Goal: Task Accomplishment & Management: Manage account settings

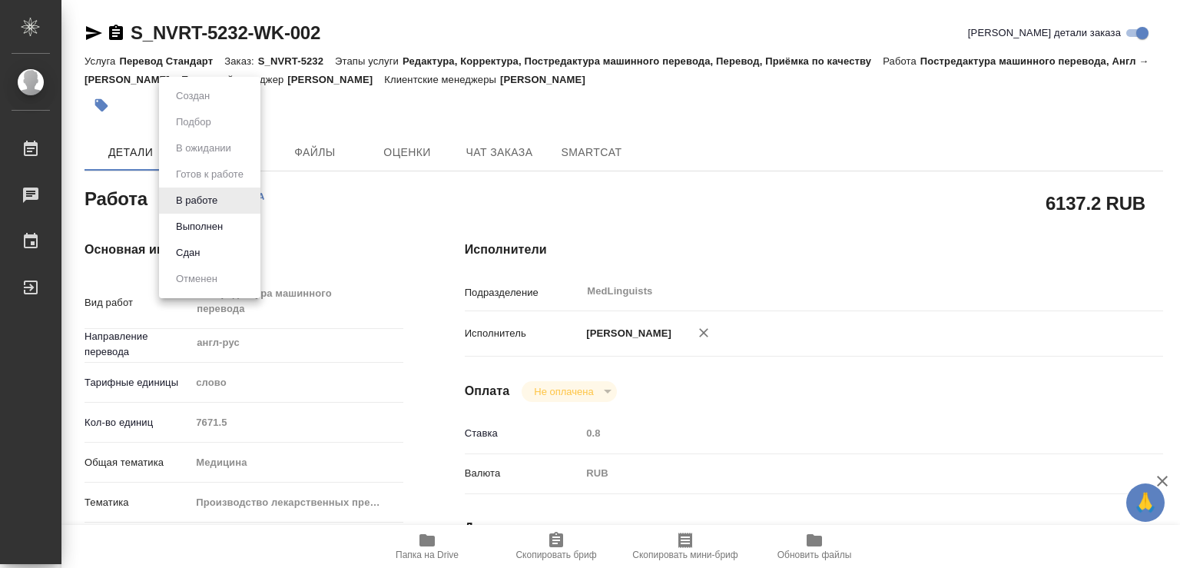
click at [223, 198] on body "🙏 .cls-1 fill:#fff; AWATERA Chechilova Mariia Работы Чаты График Выйти S_NVRT-5…" at bounding box center [590, 284] width 1180 height 568
click at [189, 229] on button "Выполнен" at bounding box center [199, 226] width 56 height 17
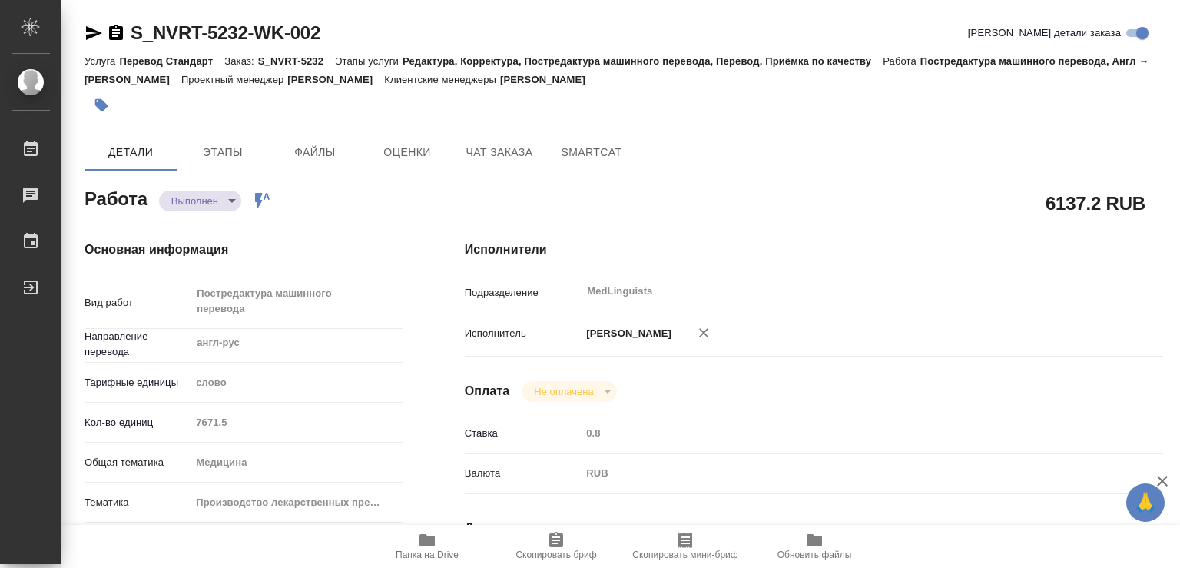
type textarea "x"
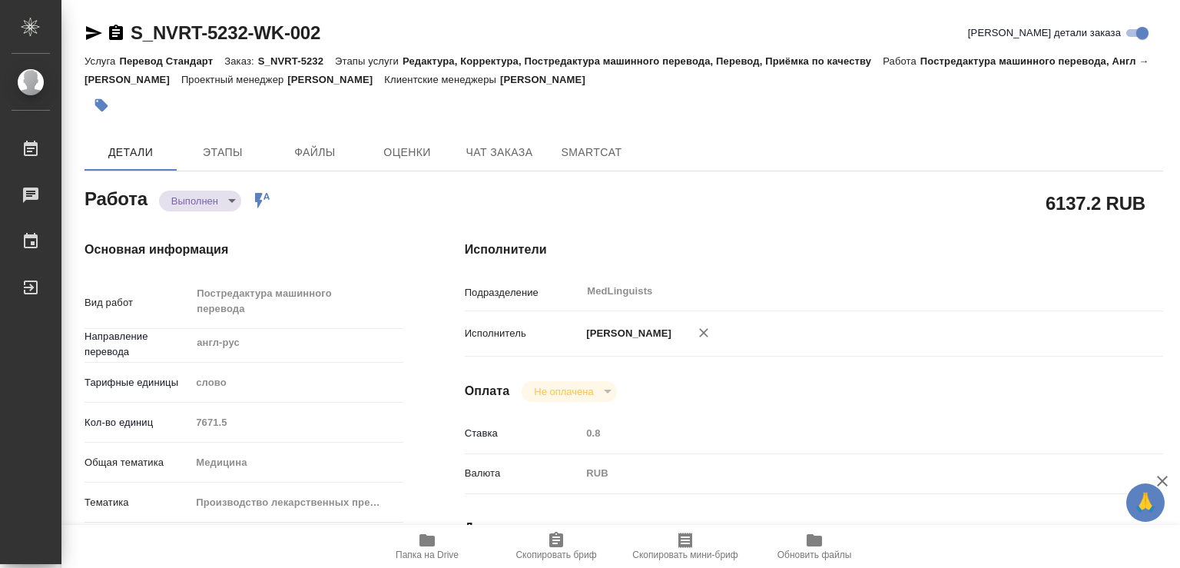
type textarea "x"
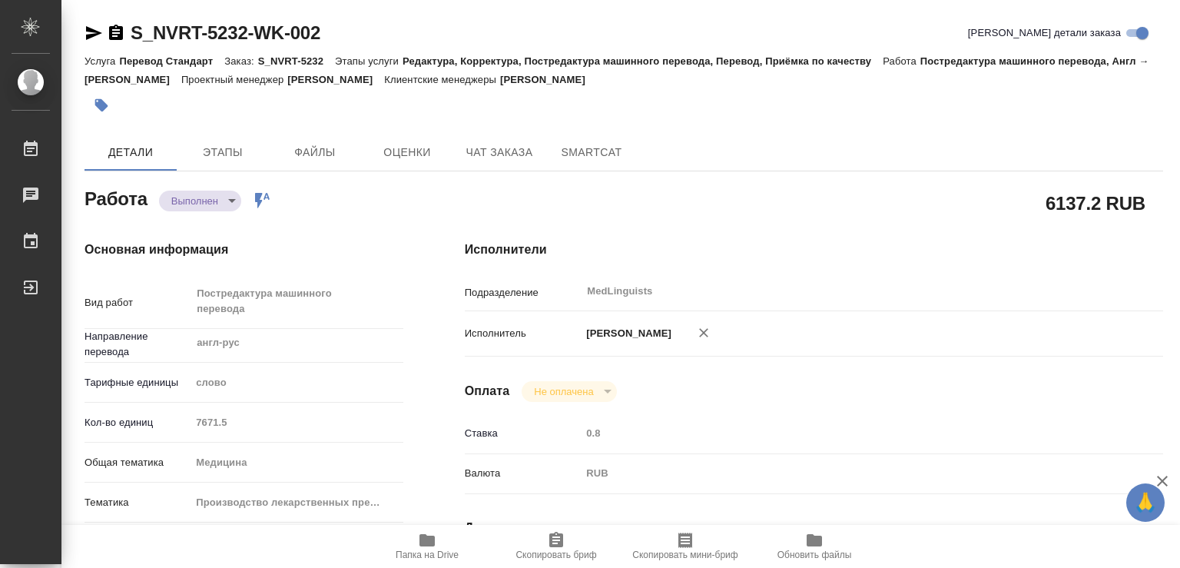
type textarea "x"
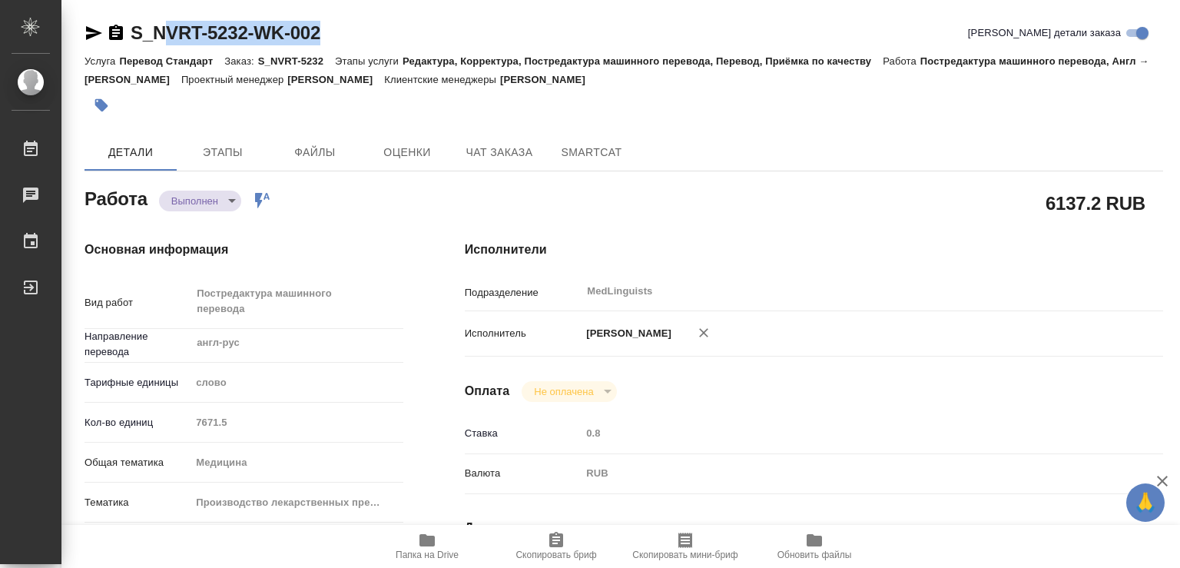
drag, startPoint x: 324, startPoint y: 32, endPoint x: 169, endPoint y: 29, distance: 155.2
click at [169, 29] on div "S_NVRT-5232-WK-002 Кратко детали заказа" at bounding box center [624, 33] width 1079 height 25
click at [136, 29] on link "S_NVRT-5232-WK-002" at bounding box center [226, 32] width 190 height 21
drag, startPoint x: 332, startPoint y: 32, endPoint x: 128, endPoint y: 35, distance: 204.4
click at [128, 35] on div "S_NVRT-5232-WK-002 Кратко детали заказа" at bounding box center [624, 33] width 1079 height 25
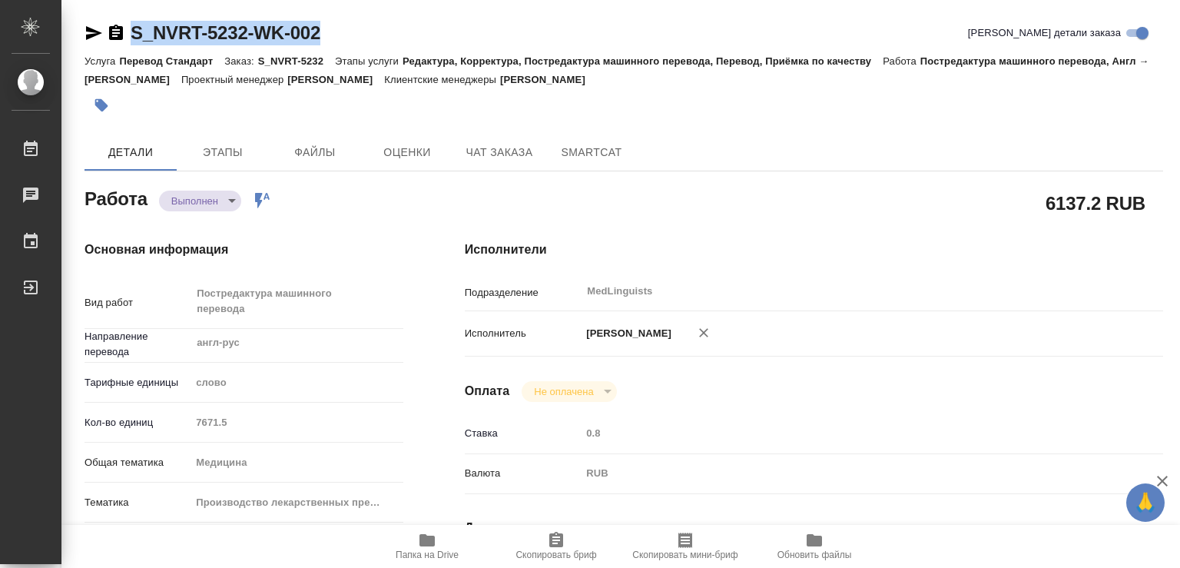
copy div "S_NVRT-5232-WK-002"
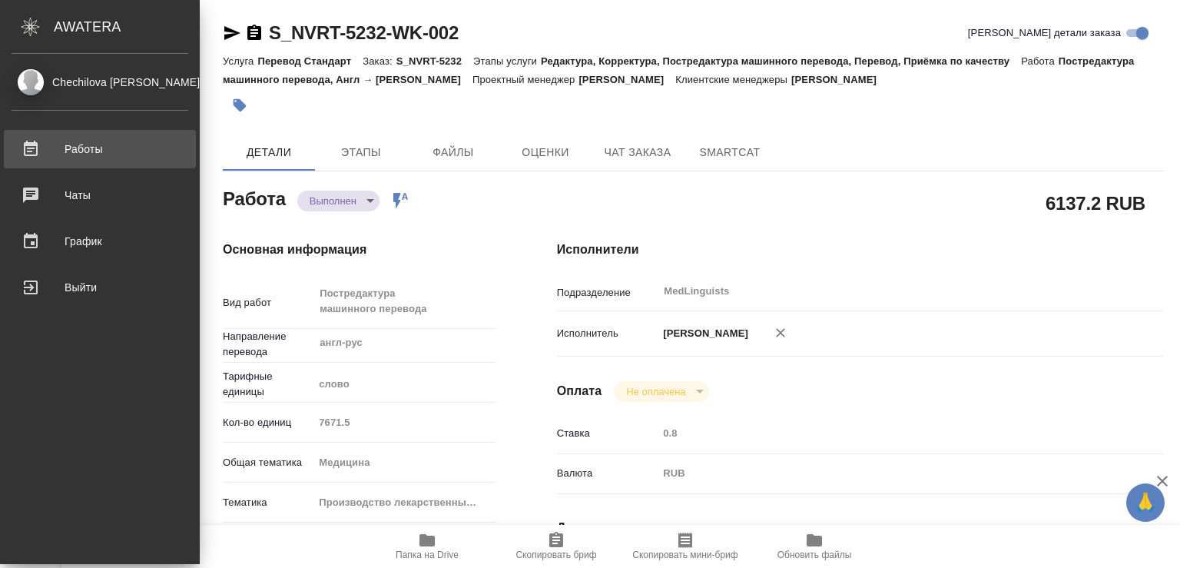
click at [81, 142] on div "Работы" at bounding box center [100, 149] width 177 height 23
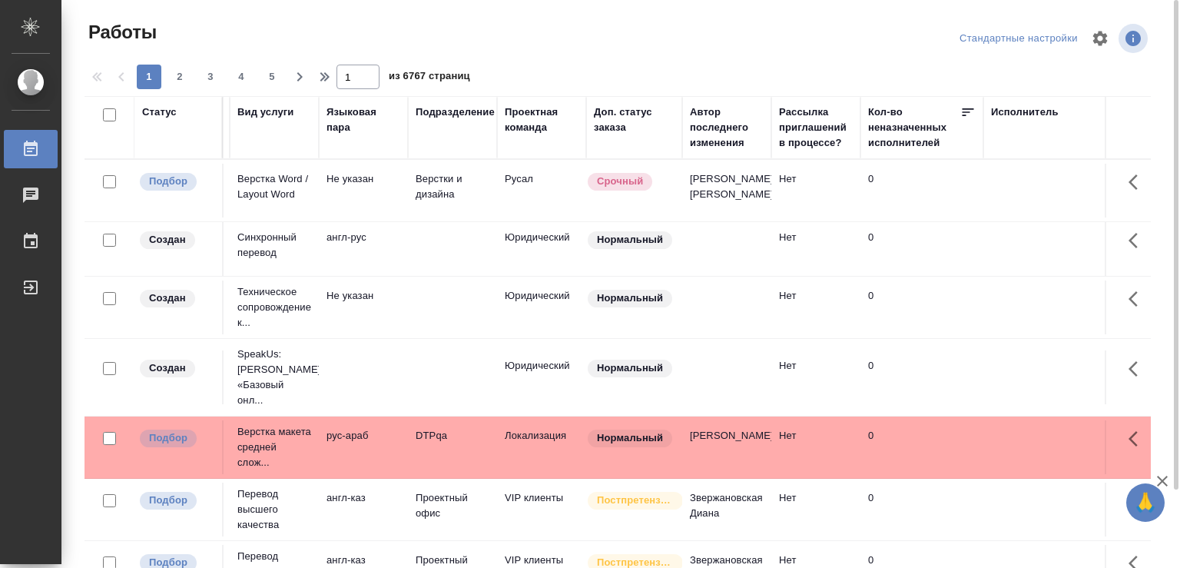
drag, startPoint x: 1180, startPoint y: 121, endPoint x: 1172, endPoint y: 105, distance: 17.9
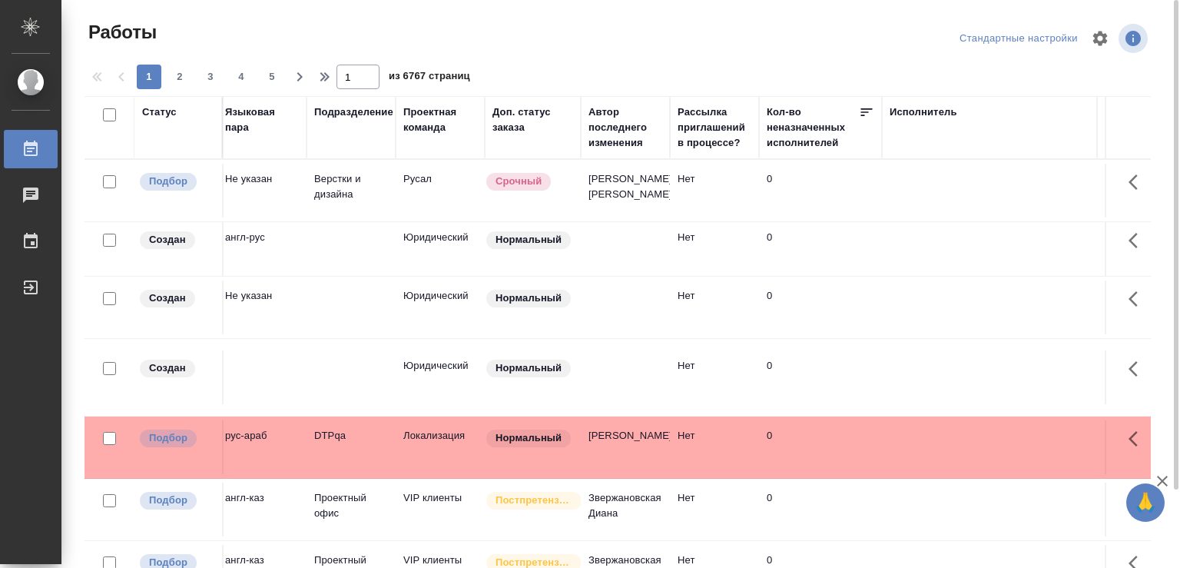
click at [1000, 115] on div "Исполнитель" at bounding box center [990, 112] width 200 height 15
click at [925, 111] on div "Исполнитель" at bounding box center [924, 112] width 68 height 15
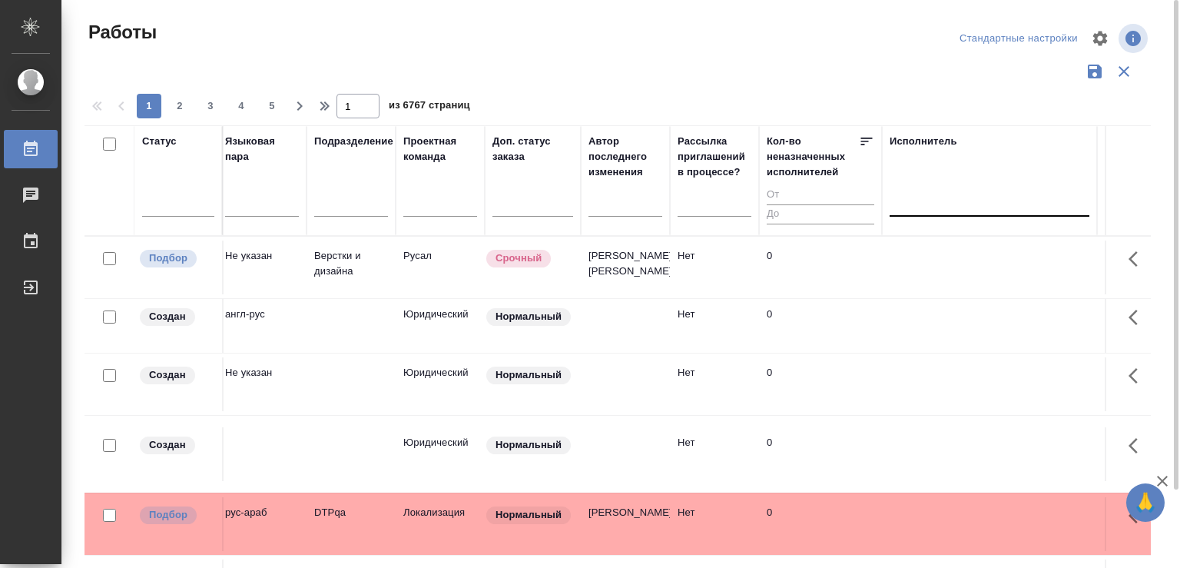
click at [936, 201] on div at bounding box center [990, 201] width 200 height 22
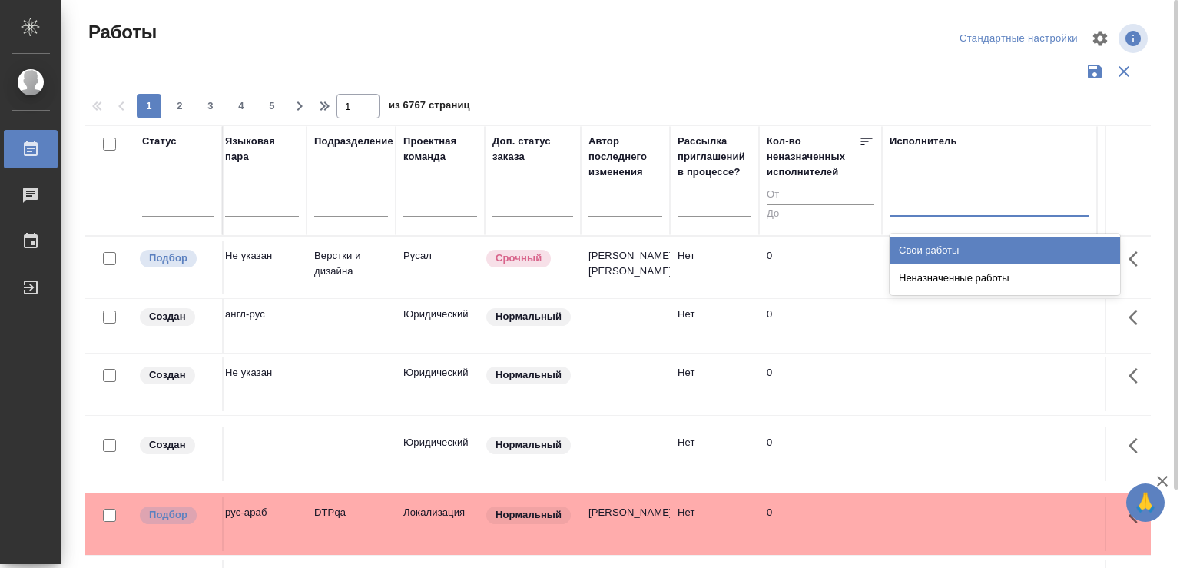
click at [934, 249] on div "Свои работы" at bounding box center [1005, 251] width 231 height 28
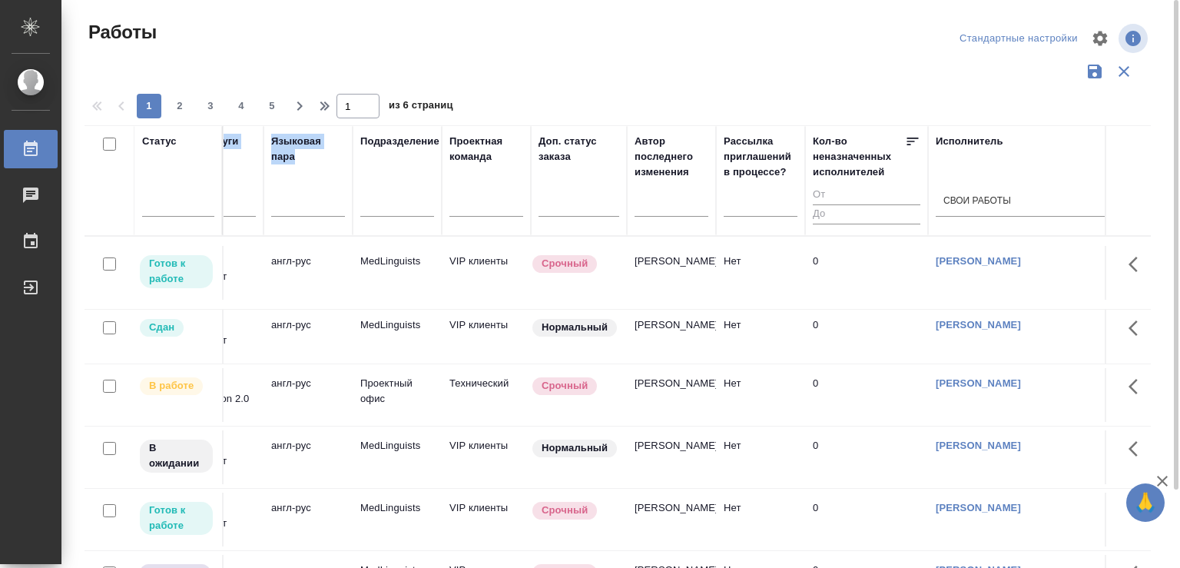
scroll to position [0, 0]
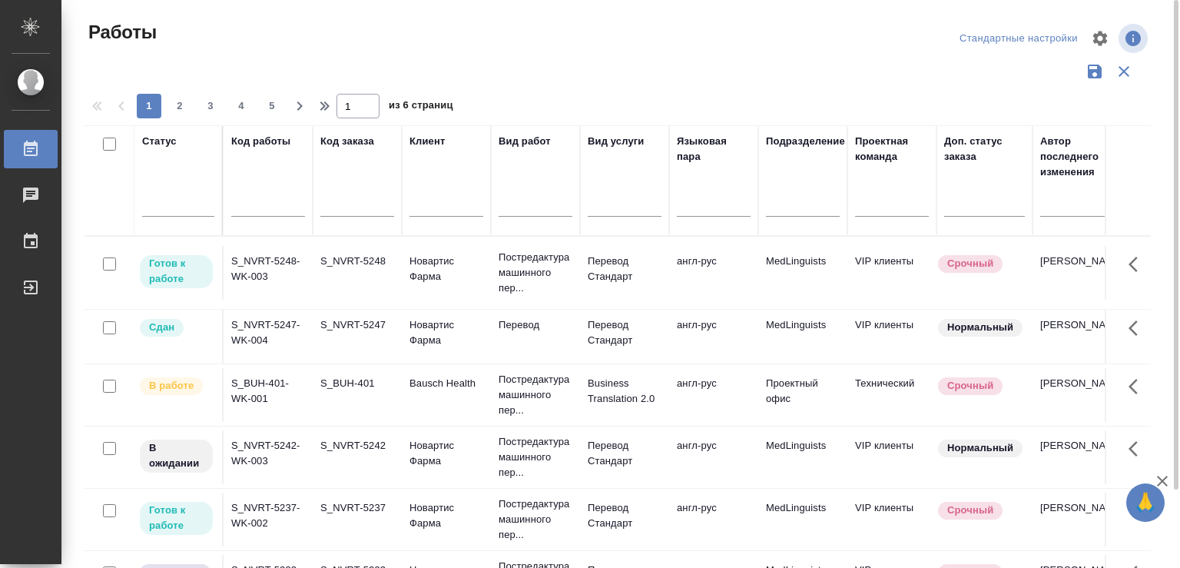
drag, startPoint x: 264, startPoint y: 173, endPoint x: 8, endPoint y: 183, distance: 256.9
click at [85, 183] on div "Статус Код работы Код заказа Клиент Вид работ Вид услуги Языковая пара Подразде…" at bounding box center [618, 401] width 1067 height 553
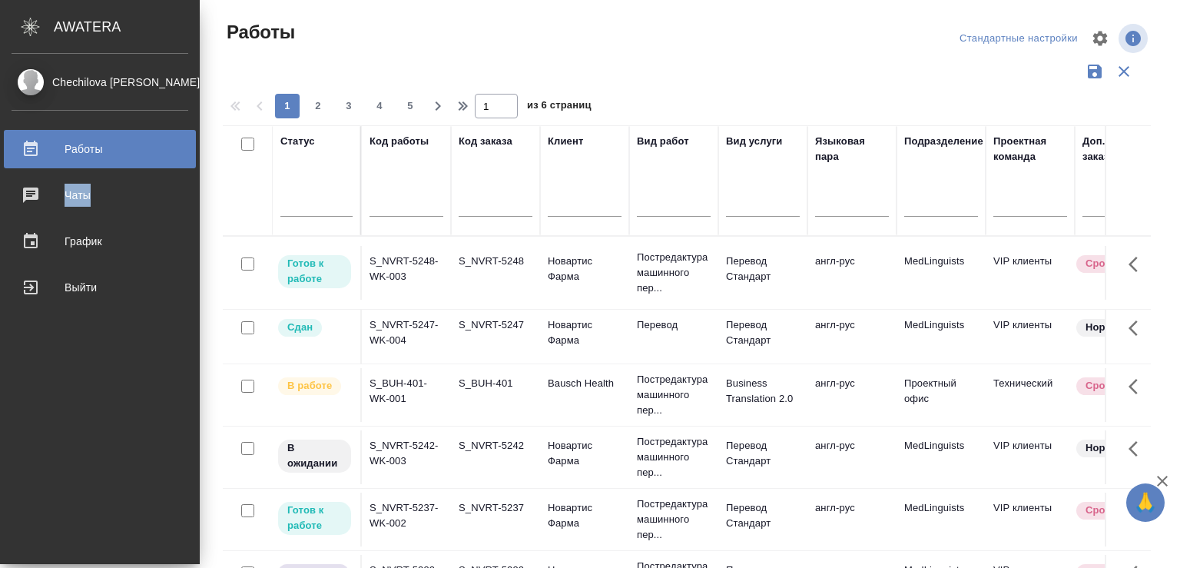
click at [300, 29] on div "Работы" at bounding box center [380, 32] width 314 height 25
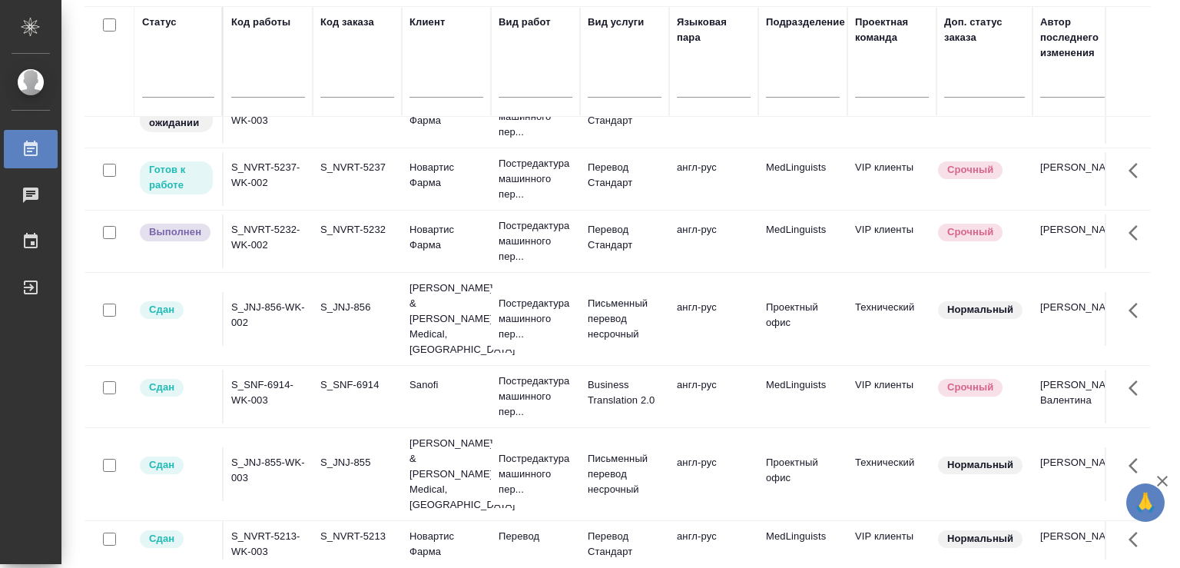
scroll to position [162, 0]
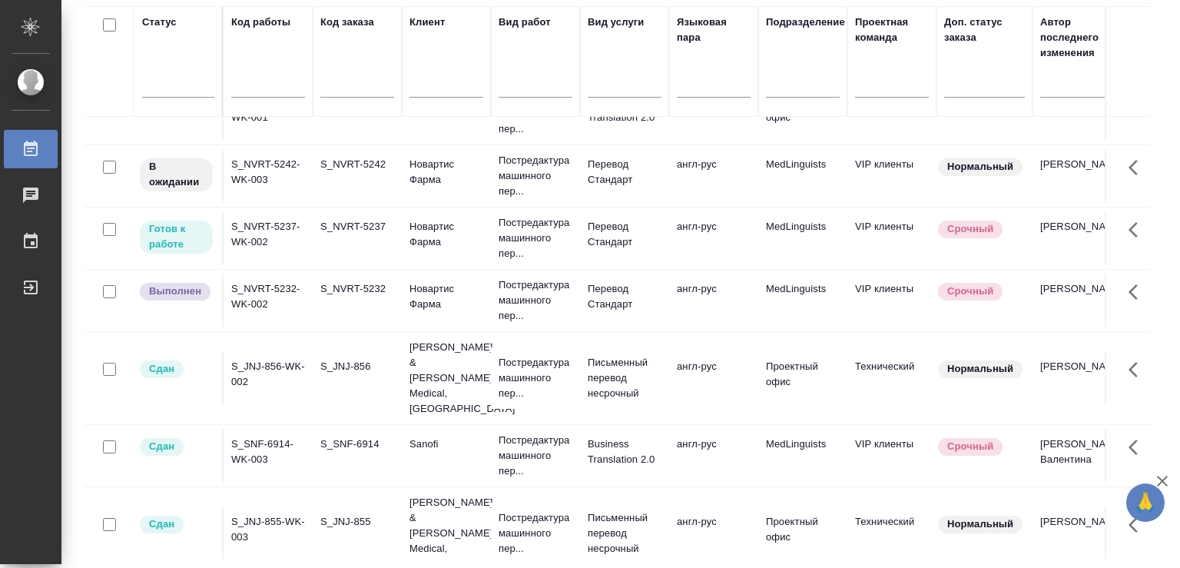
drag, startPoint x: 1064, startPoint y: 244, endPoint x: 1173, endPoint y: 229, distance: 110.2
click at [1180, 241] on div "Работы Стандартные настройки 1 2 3 4 5 1 из 6 страниц Статус Код работы Код зак…" at bounding box center [620, 284] width 1119 height 568
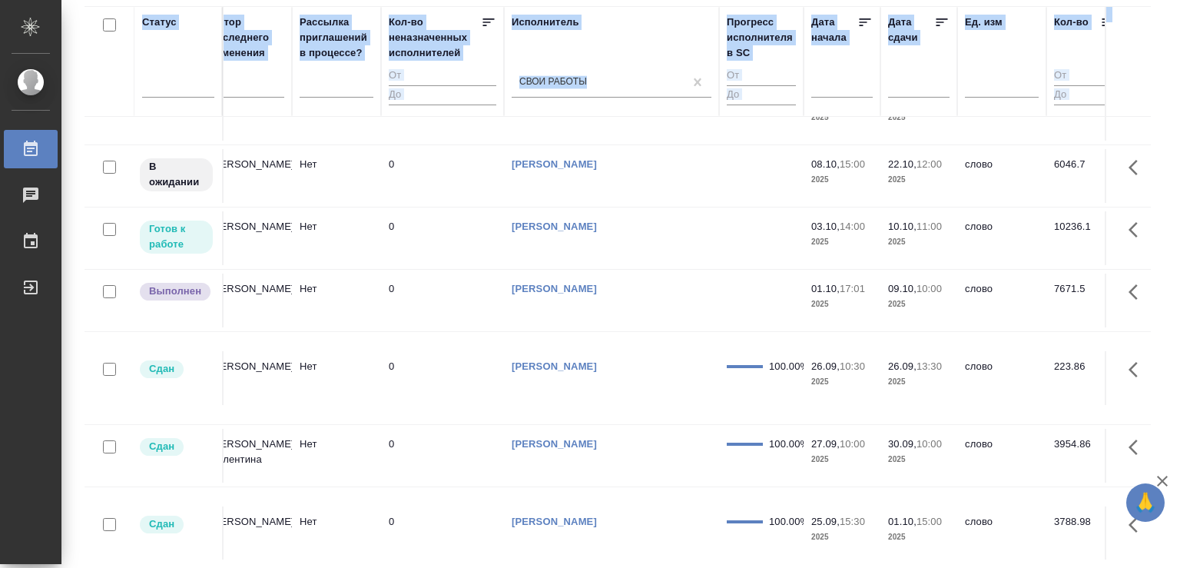
drag, startPoint x: 1065, startPoint y: 67, endPoint x: 1180, endPoint y: 61, distance: 114.6
click at [1180, 61] on tr "Статус Код работы Код заказа Клиент Вид работ Вид услуги Языковая пара Подразде…" at bounding box center [830, 61] width 3151 height 111
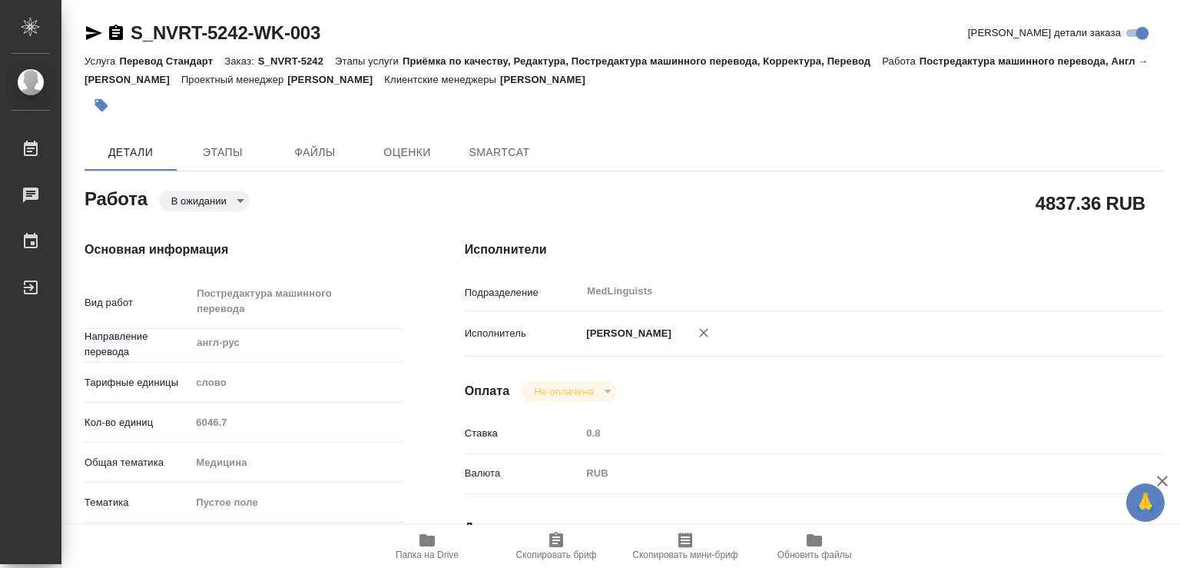
type textarea "x"
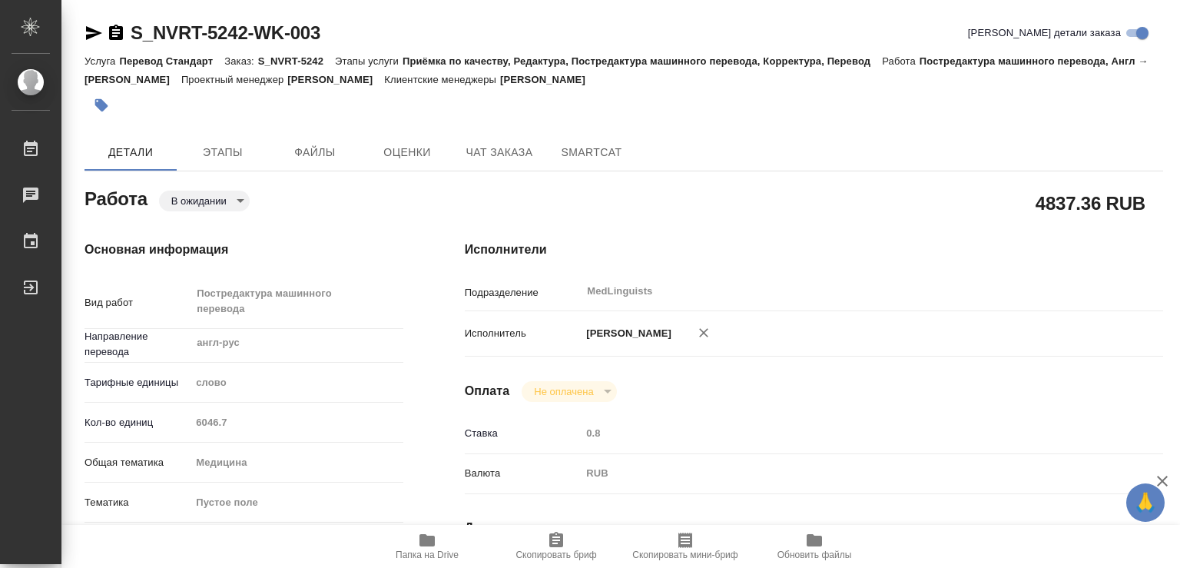
type textarea "x"
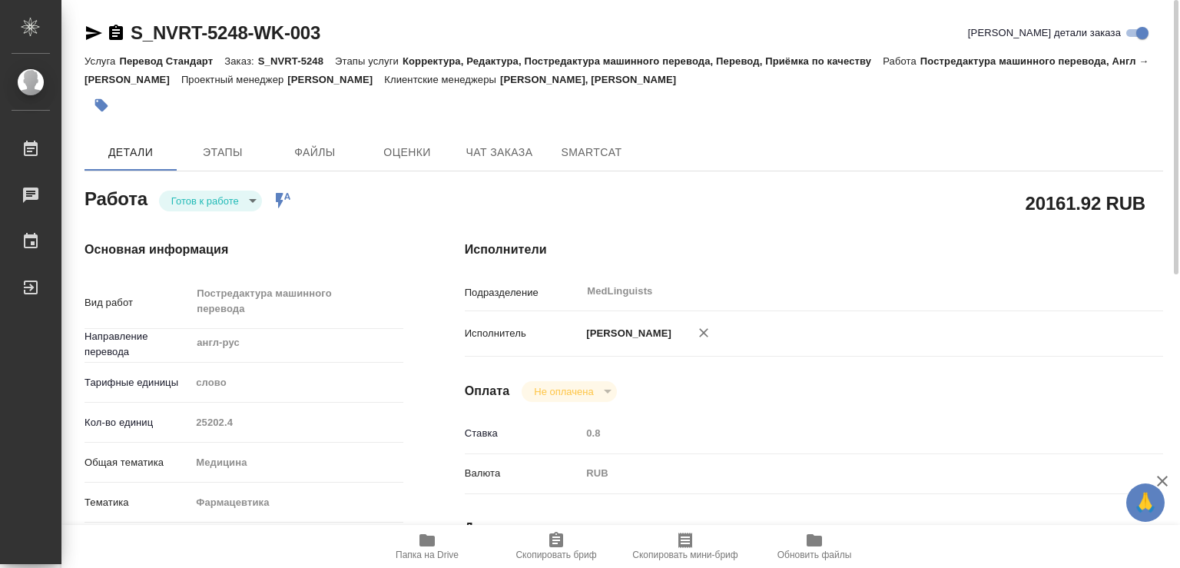
click at [253, 186] on div "Работа [PERSON_NAME] к работе readyForWork Работа включена в последовательность" at bounding box center [244, 198] width 319 height 28
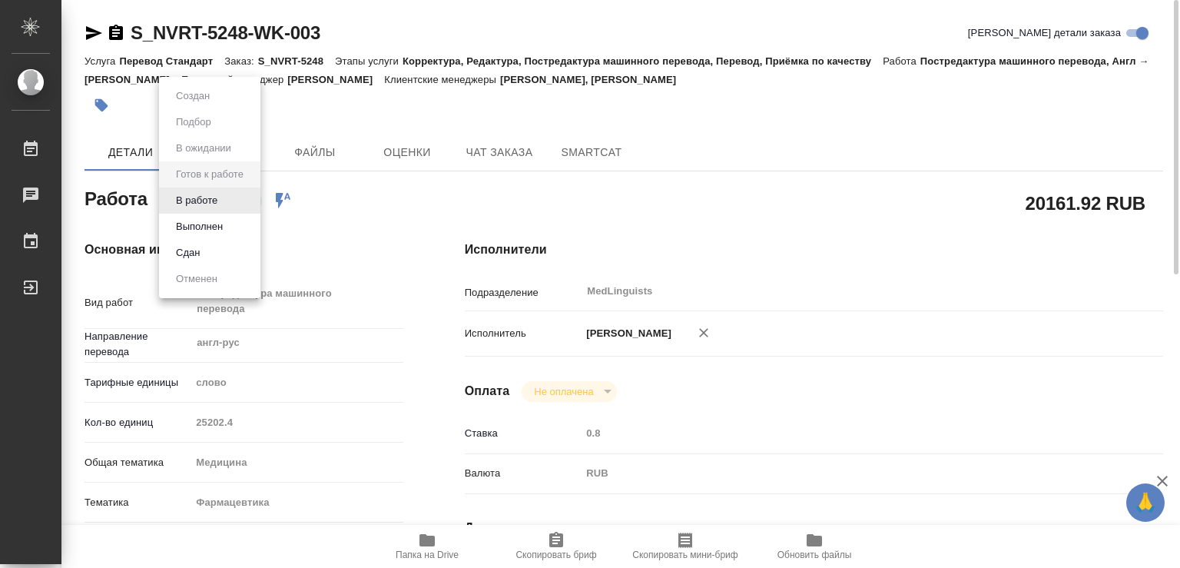
click at [247, 200] on body "🙏 .cls-1 fill:#fff; AWATERA Chechilova Mariia Работы 0 Чаты График Выйти S_NVRT…" at bounding box center [590, 284] width 1180 height 568
click at [206, 197] on button "В работе" at bounding box center [196, 200] width 51 height 17
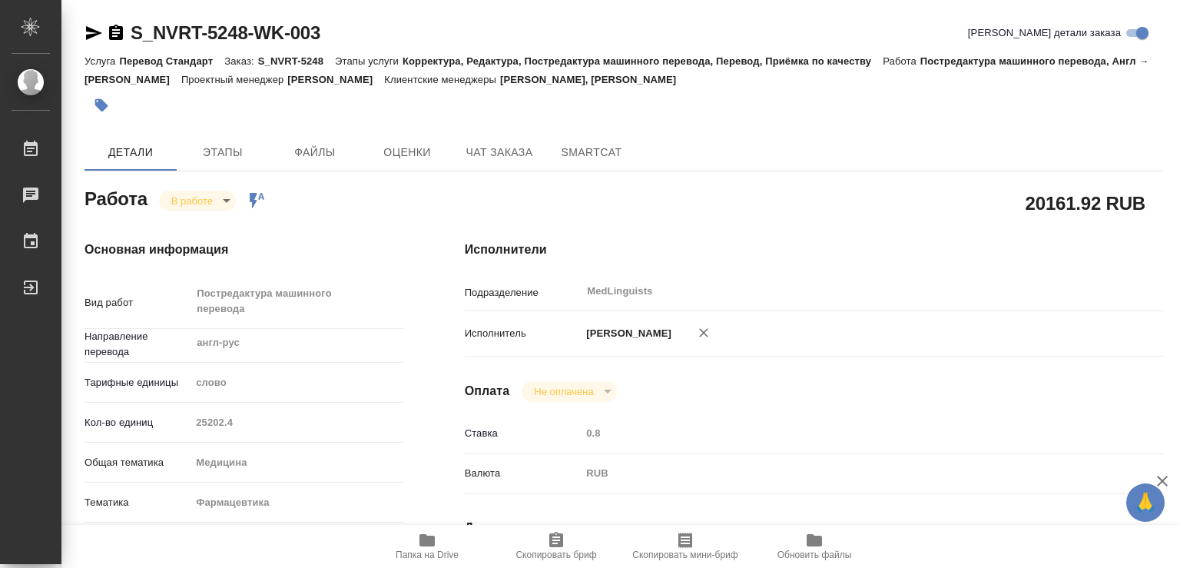
type textarea "x"
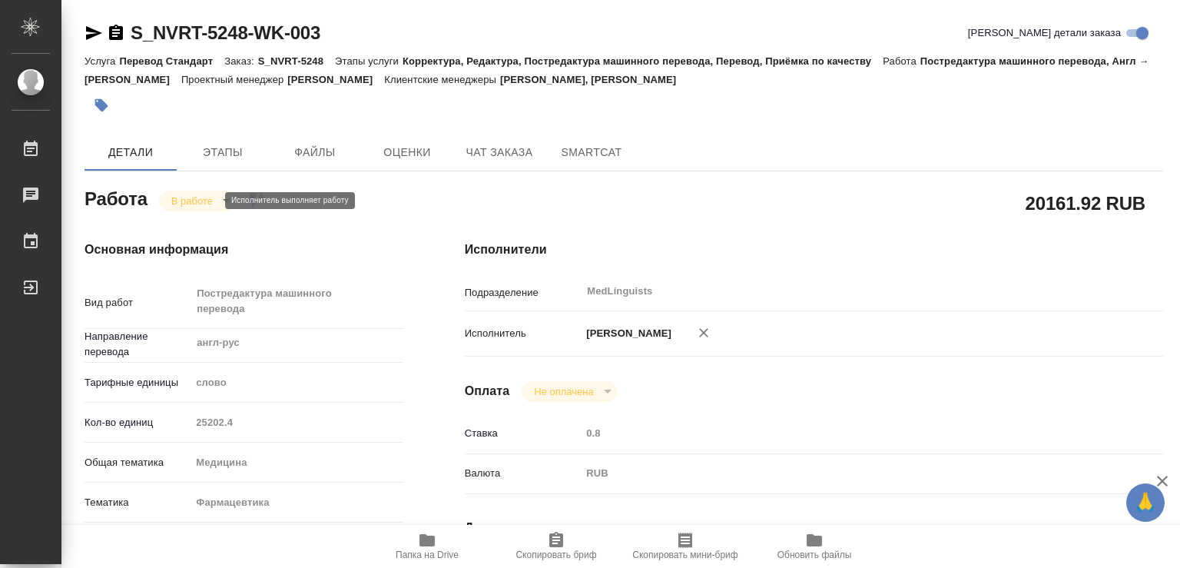
type textarea "x"
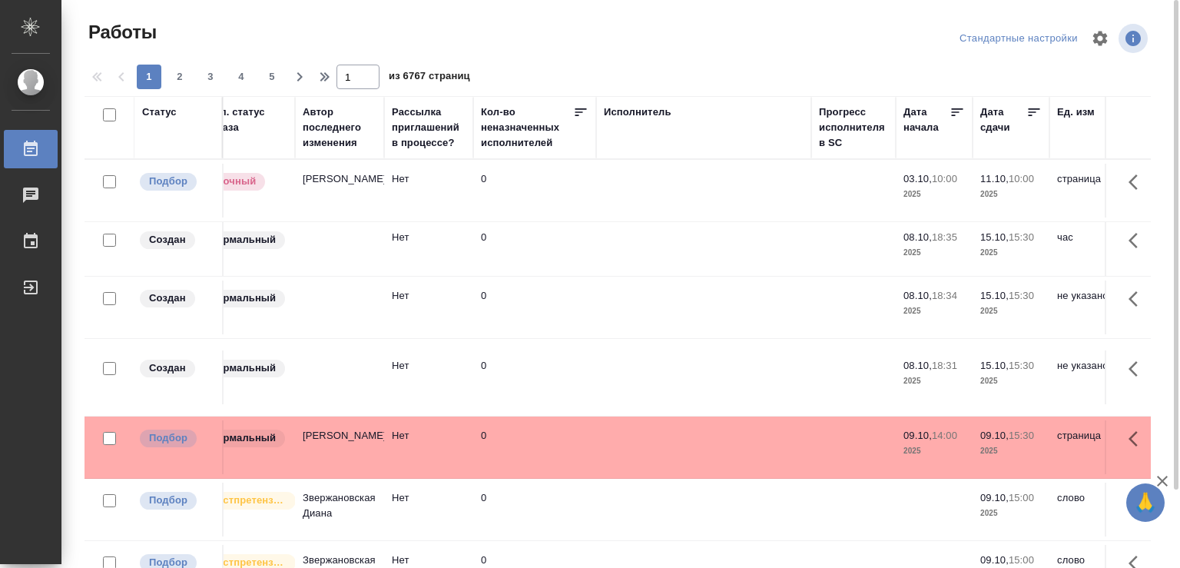
drag, startPoint x: 1077, startPoint y: 121, endPoint x: 1180, endPoint y: 121, distance: 103.0
click at [1180, 121] on tr "Статус Код работы Код заказа Клиент Вид работ Вид услуги Языковая пара Подразде…" at bounding box center [922, 127] width 3151 height 63
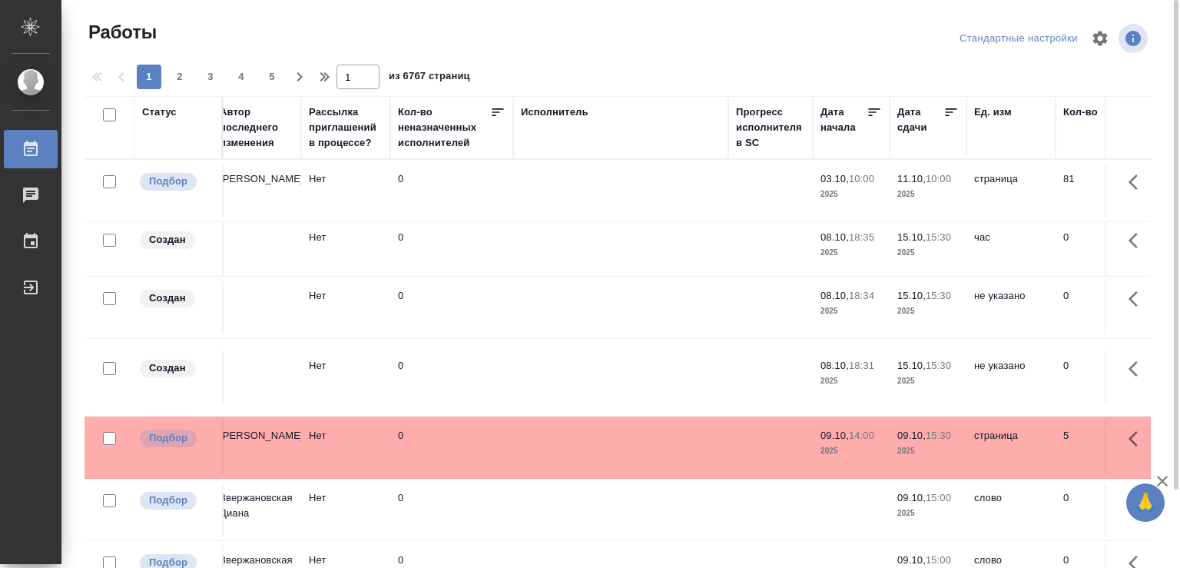
click at [649, 108] on div "Исполнитель" at bounding box center [621, 112] width 200 height 15
click at [567, 144] on div "Исполнитель" at bounding box center [621, 128] width 200 height 46
click at [547, 111] on div "Исполнитель" at bounding box center [555, 112] width 68 height 15
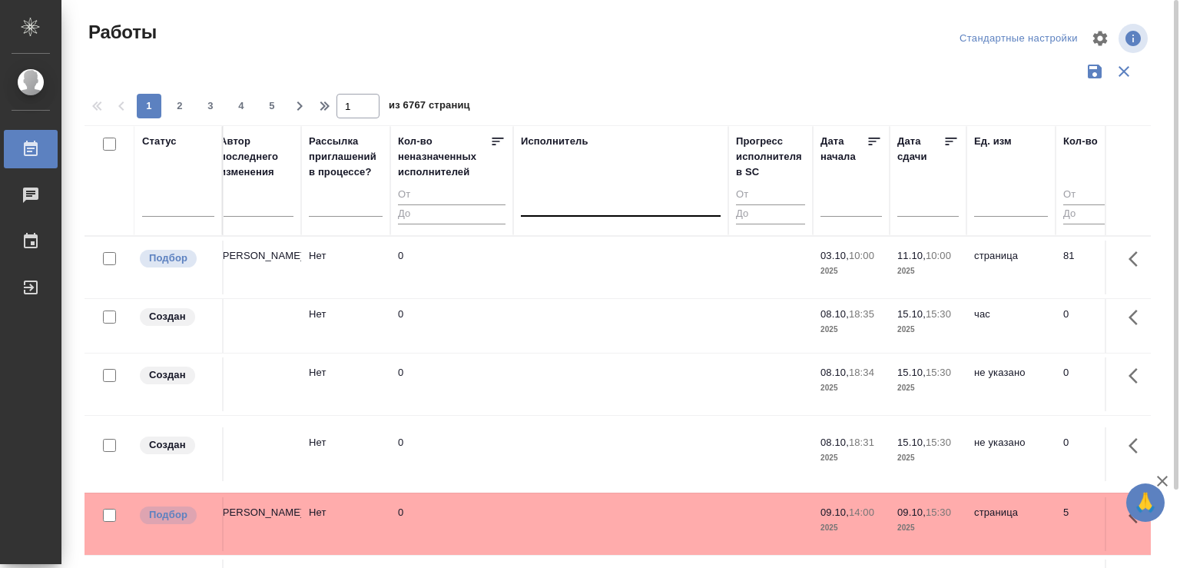
click at [560, 209] on div at bounding box center [621, 201] width 200 height 22
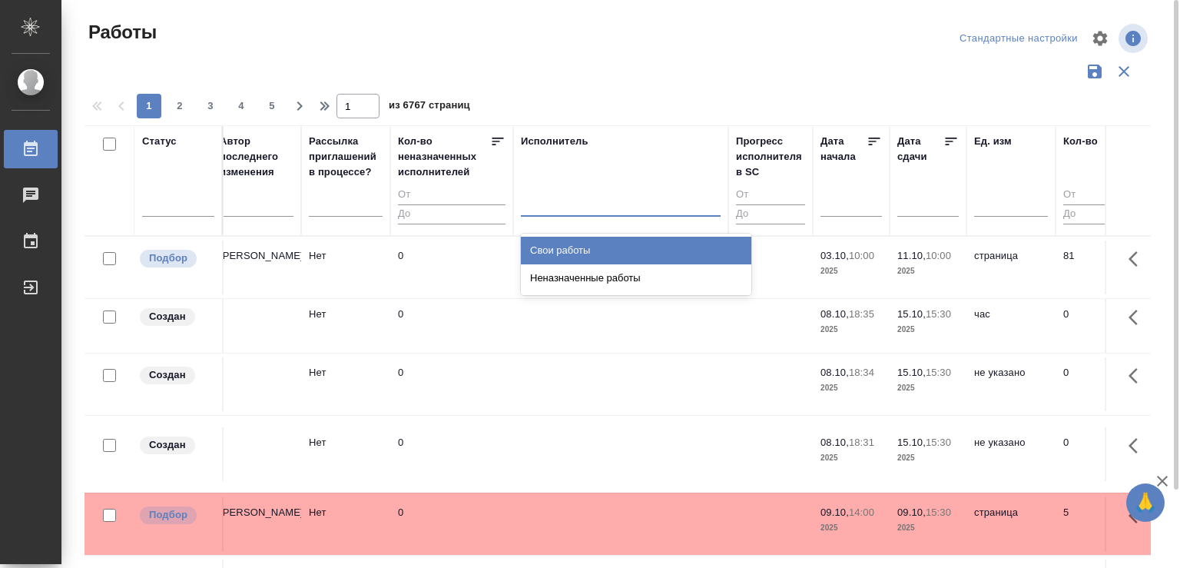
click at [555, 254] on div "Свои работы" at bounding box center [636, 251] width 231 height 28
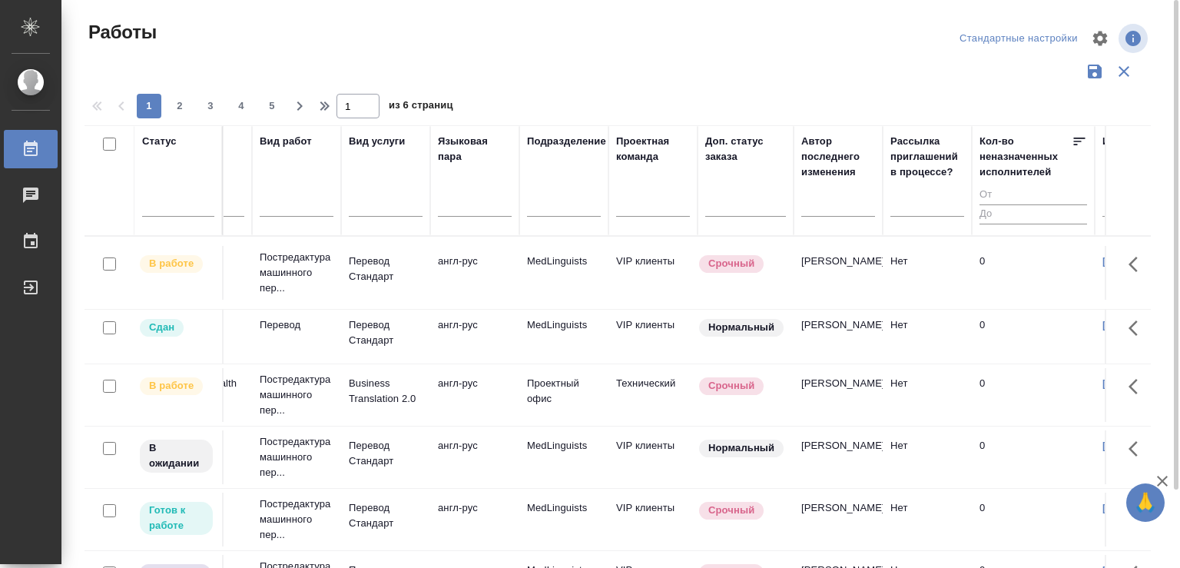
scroll to position [0, 0]
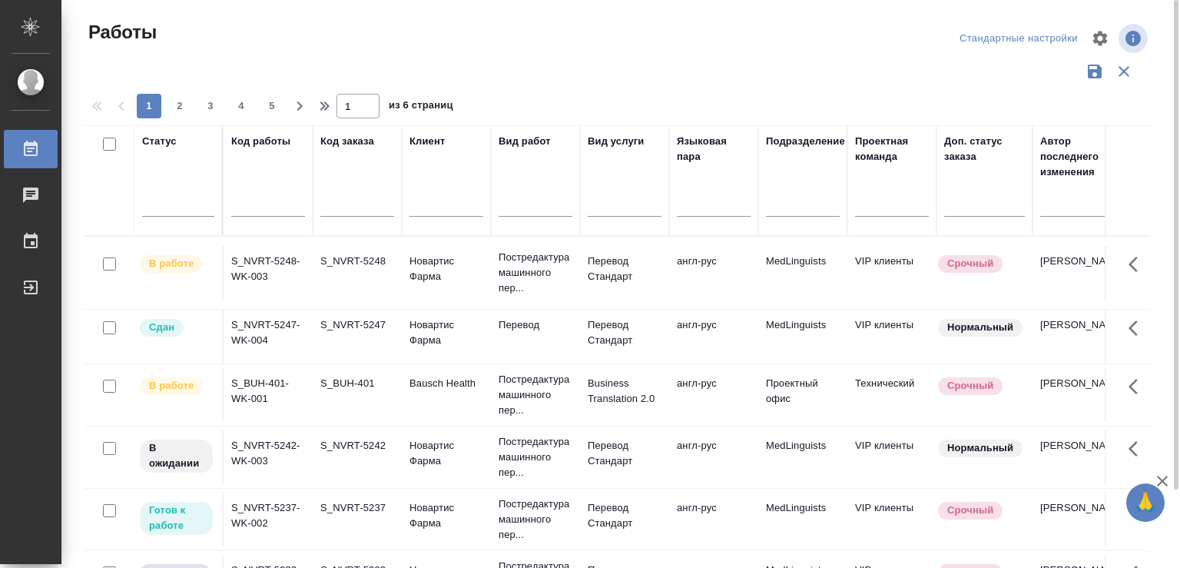
drag, startPoint x: 275, startPoint y: 163, endPoint x: 25, endPoint y: 169, distance: 249.8
click at [85, 169] on div "Статус Код работы Код заказа Клиент Вид работ Вид услуги Языковая пара Подразде…" at bounding box center [618, 401] width 1067 height 553
click at [373, 265] on div "S_NVRT-5248" at bounding box center [357, 261] width 74 height 15
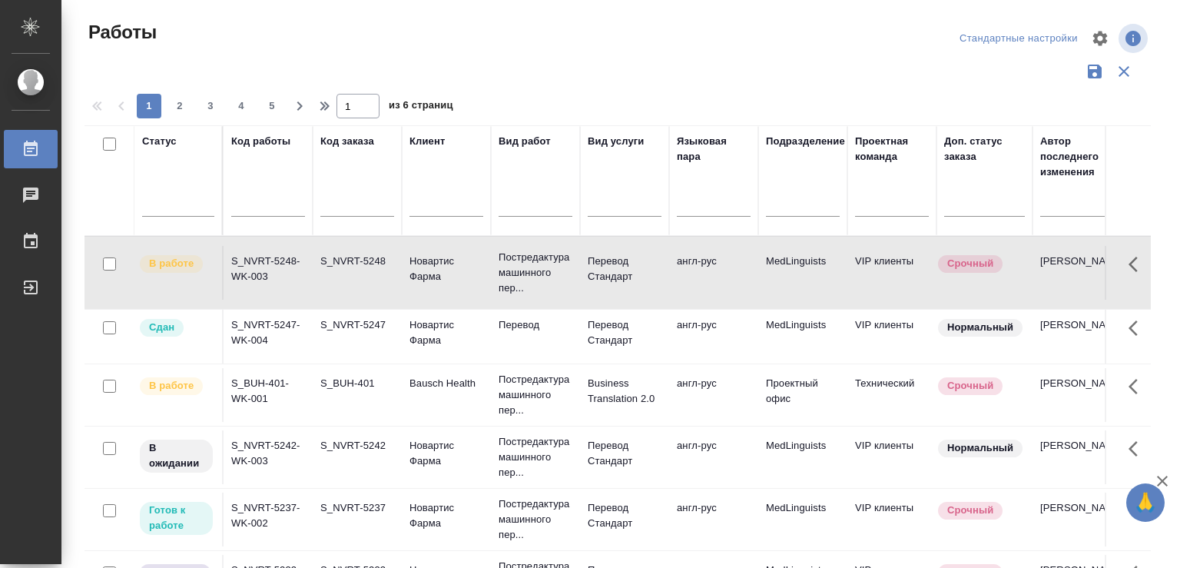
click at [373, 265] on div "S_NVRT-5248" at bounding box center [357, 261] width 74 height 15
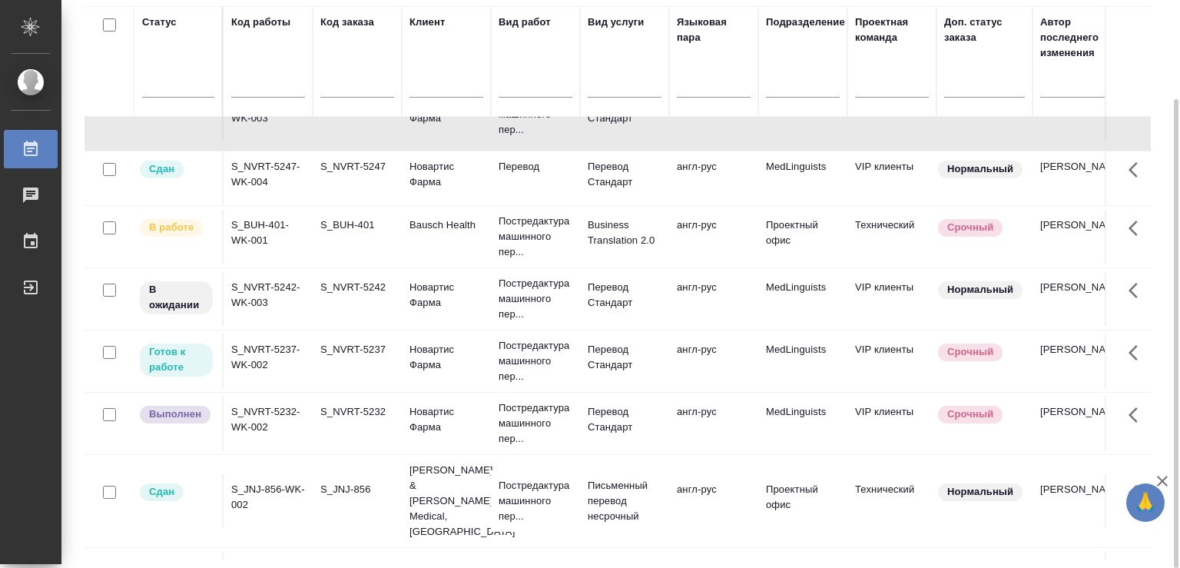
scroll to position [81, 0]
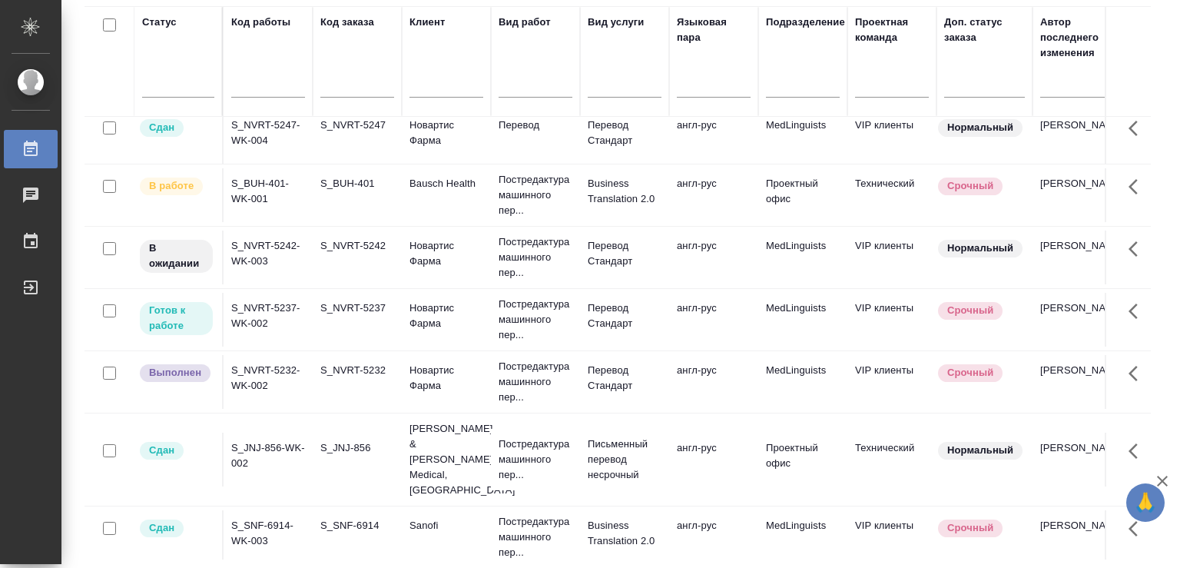
click at [110, 317] on input "checkbox" at bounding box center [109, 310] width 13 height 13
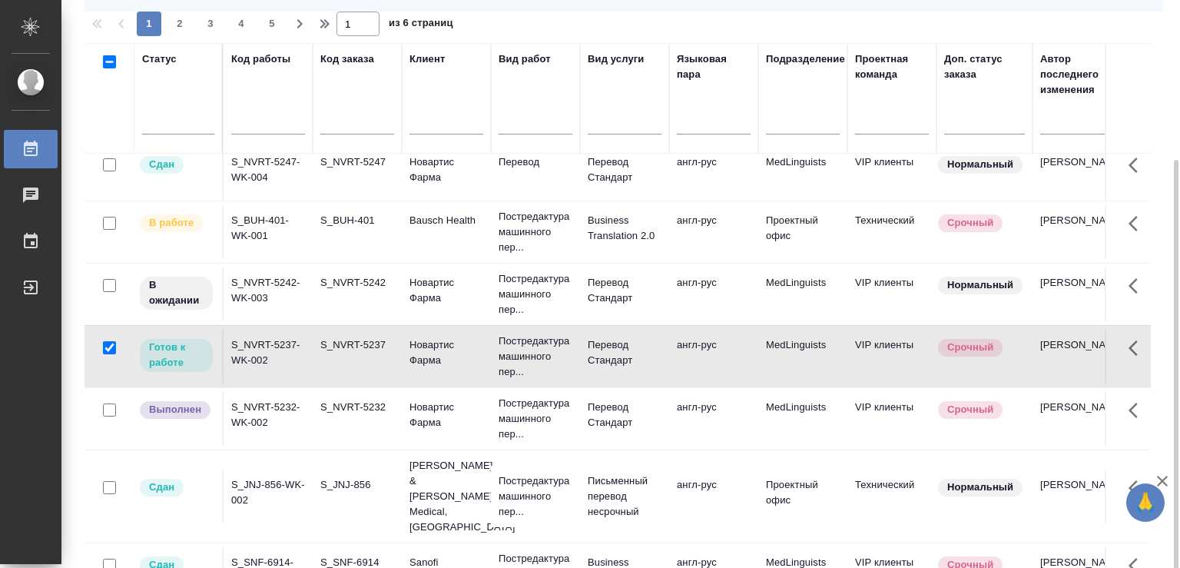
scroll to position [156, 0]
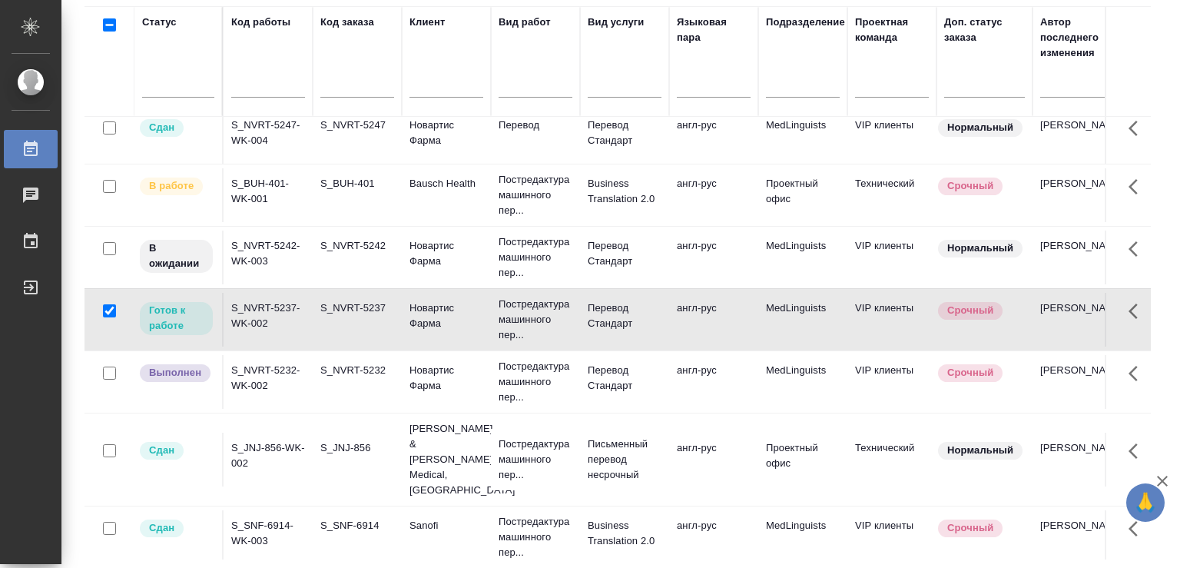
drag, startPoint x: 1064, startPoint y: 16, endPoint x: 1169, endPoint y: 21, distance: 105.4
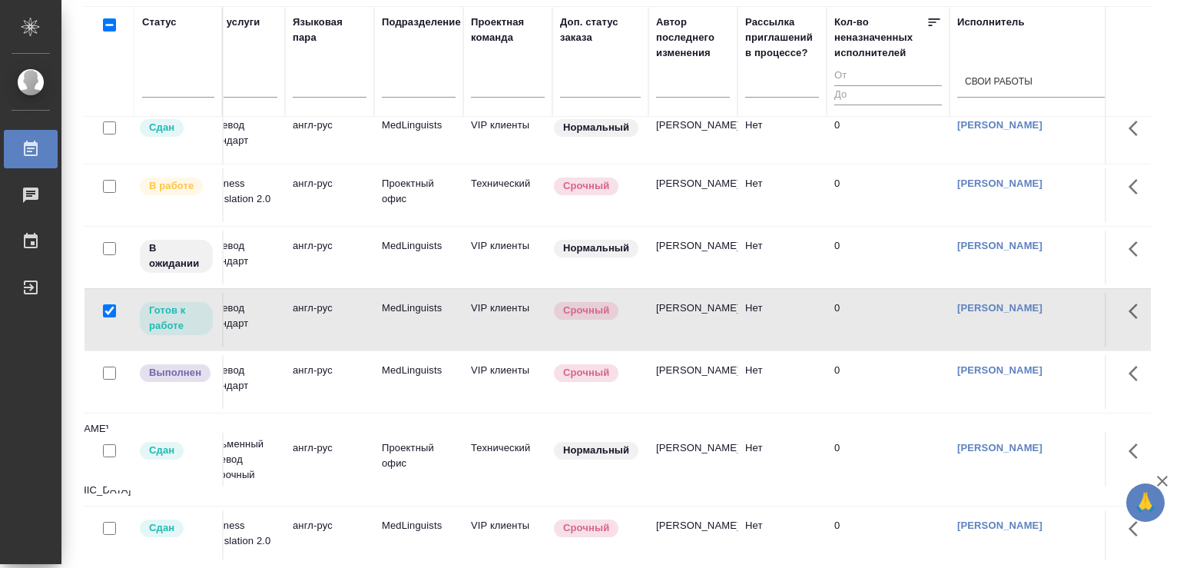
scroll to position [81, 0]
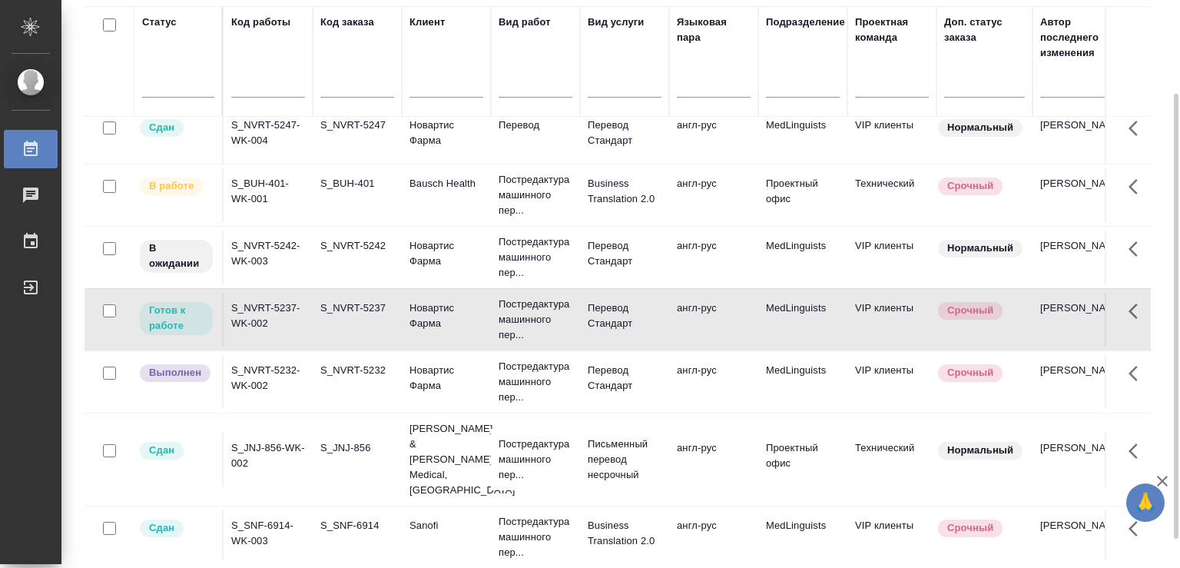
checkbox input "false"
click at [307, 315] on td "S_NVRT-5237-WK-002" at bounding box center [268, 320] width 89 height 54
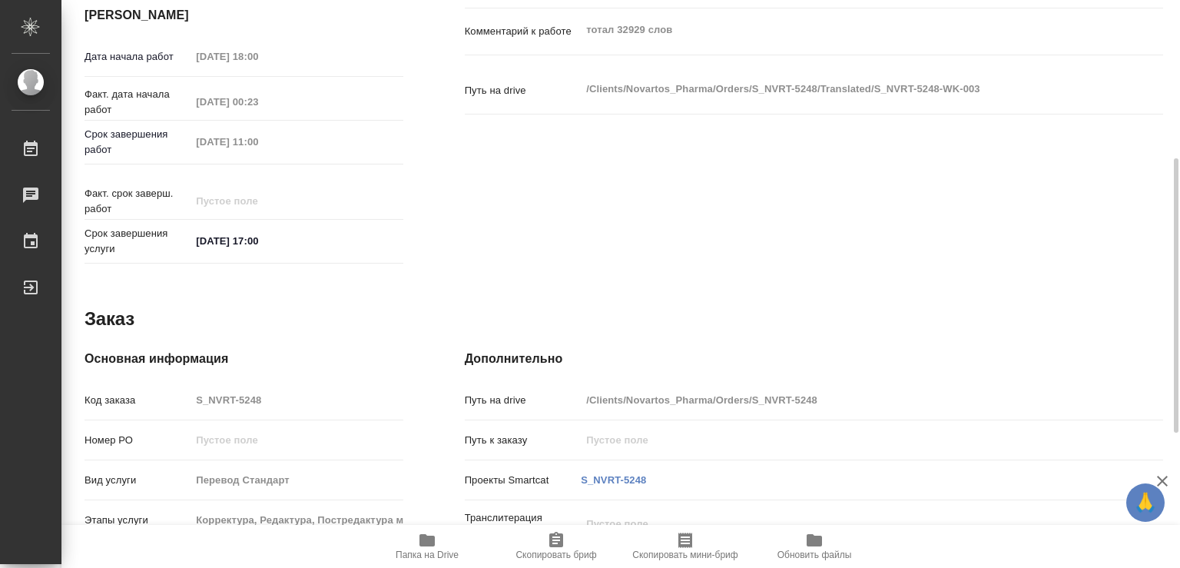
scroll to position [605, 0]
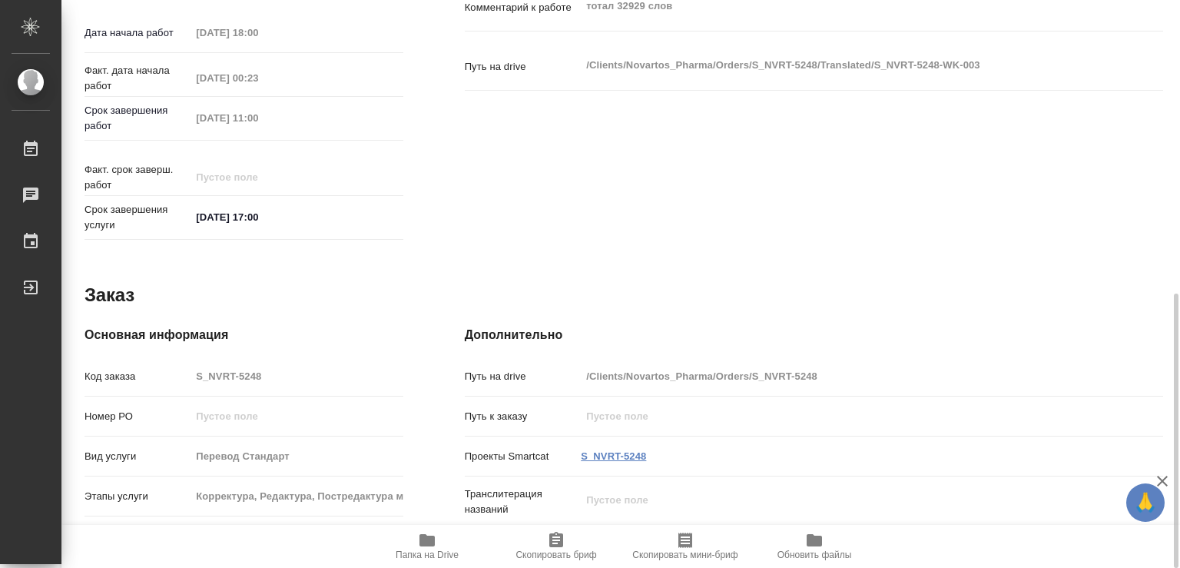
click at [616, 450] on link "S_NVRT-5248" at bounding box center [613, 456] width 65 height 12
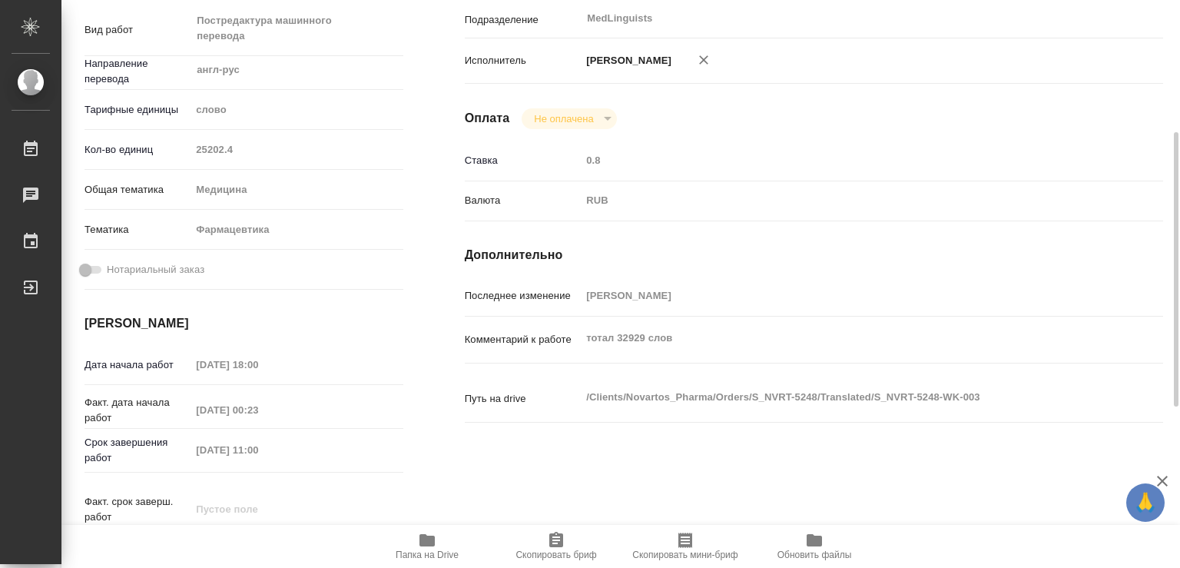
scroll to position [0, 0]
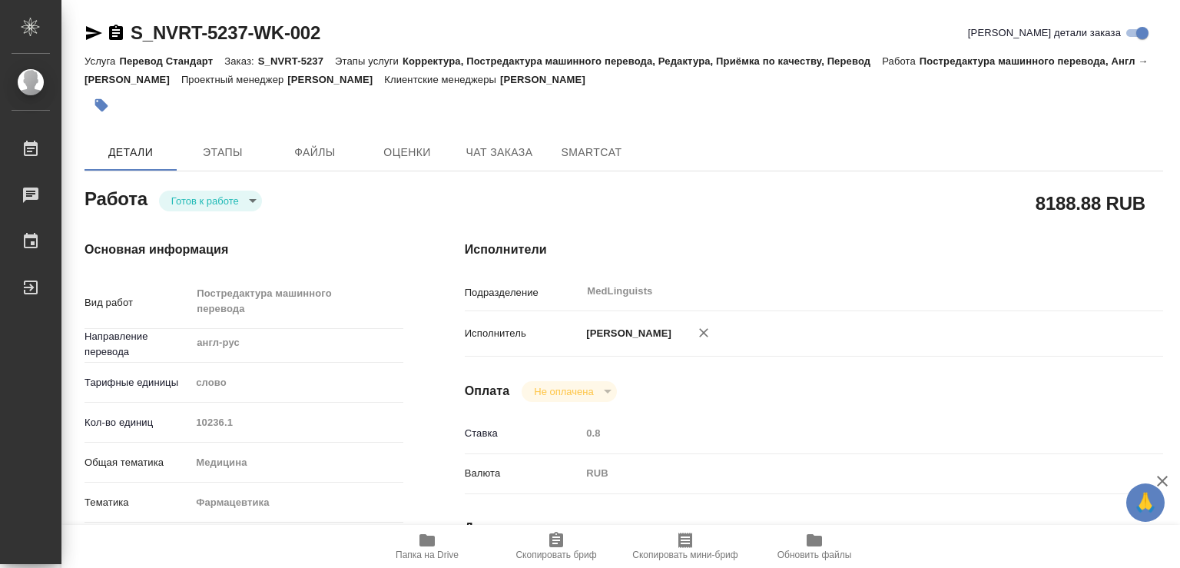
type textarea "x"
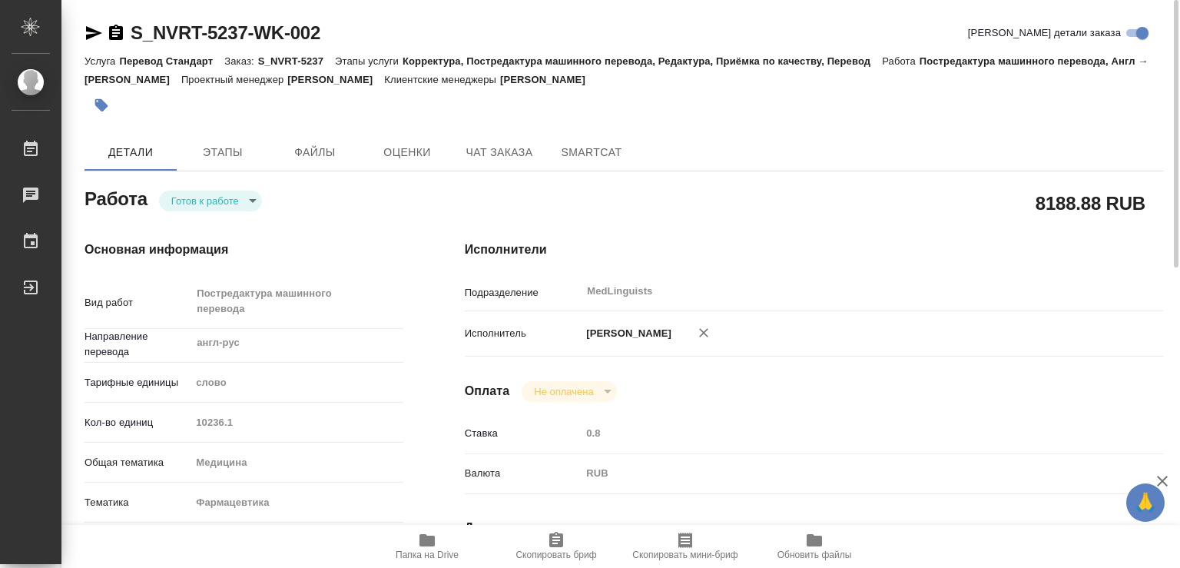
click at [253, 199] on body "🙏 .cls-1 fill:#fff; AWATERA Chechilova Mariia Работы 0 Чаты График Выйти S_NVRT…" at bounding box center [590, 284] width 1180 height 568
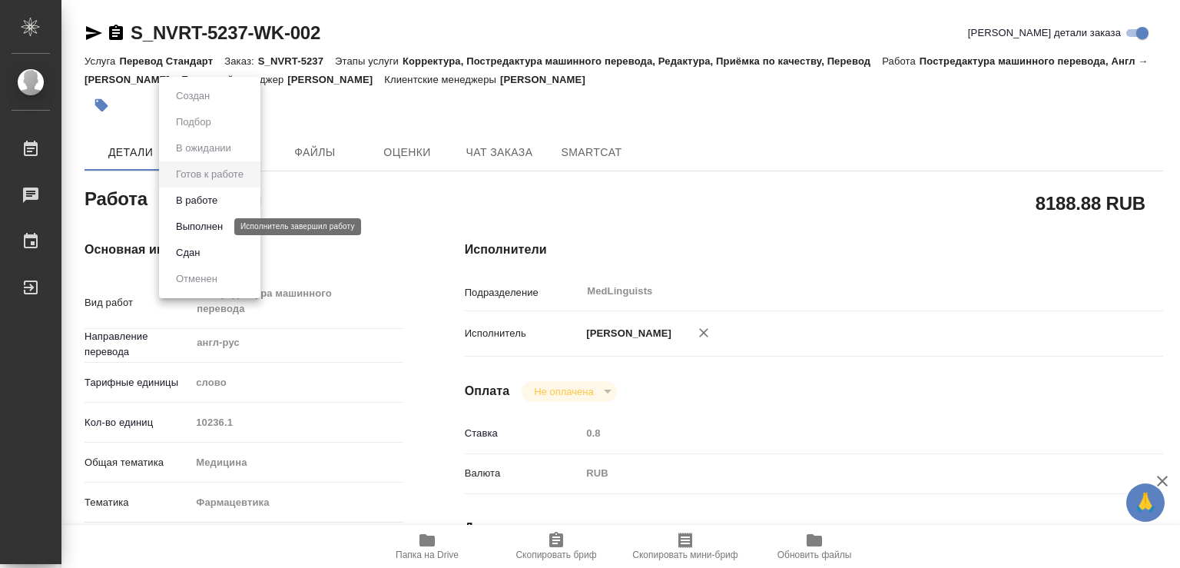
click at [189, 202] on button "В работе" at bounding box center [196, 200] width 51 height 17
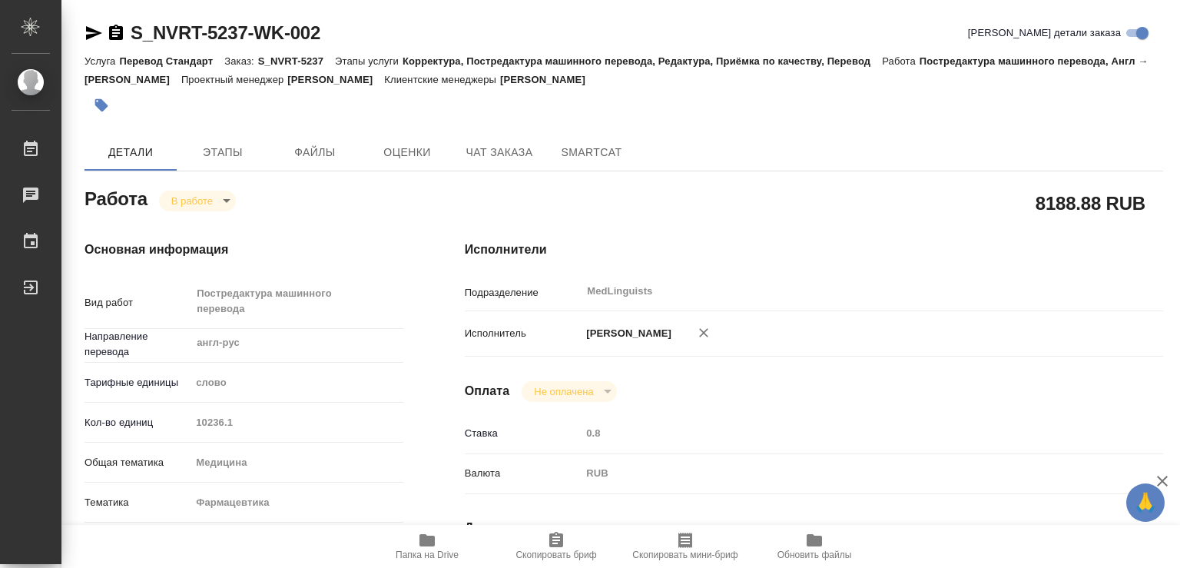
type textarea "x"
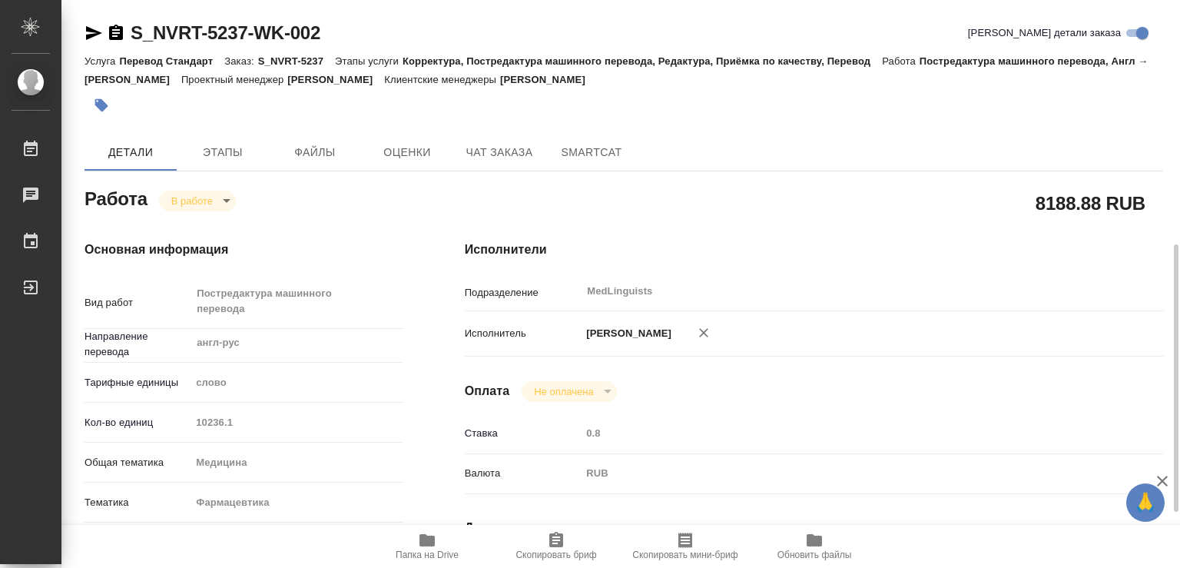
type textarea "x"
